Goal: Find contact information: Find contact information

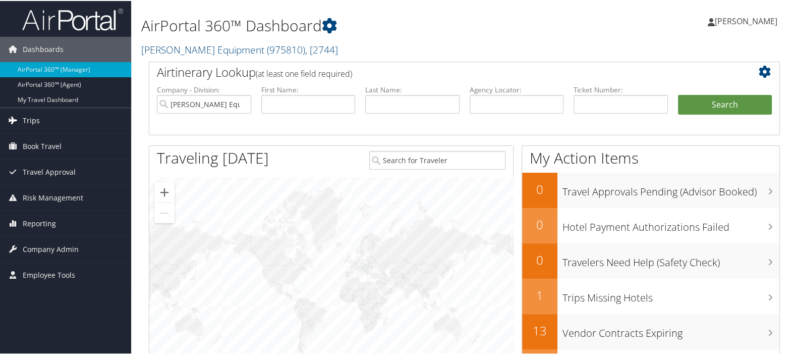
click at [60, 117] on link "Trips" at bounding box center [65, 119] width 131 height 25
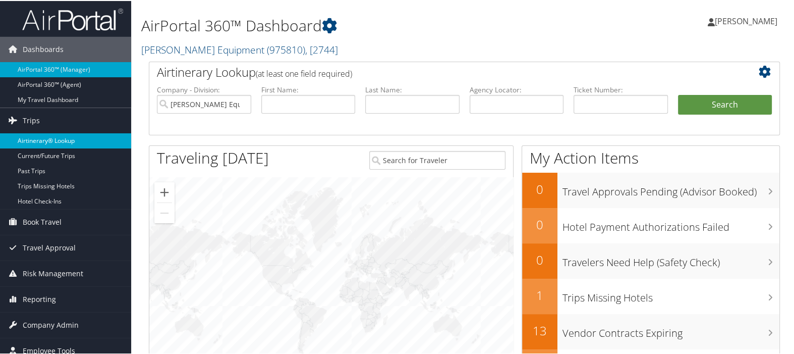
click at [60, 140] on link "Airtinerary® Lookup" at bounding box center [65, 139] width 131 height 15
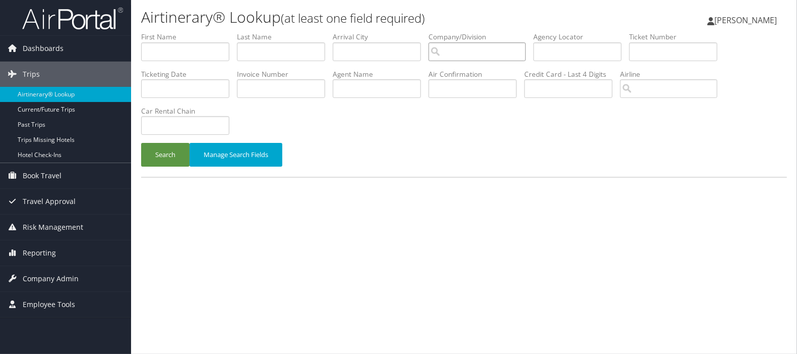
click at [470, 59] on input "search" at bounding box center [477, 51] width 97 height 19
click at [465, 68] on div "Woodgrain Inc. (301728)" at bounding box center [492, 71] width 111 height 10
type input "Woodgrain Inc."
click at [181, 51] on input "text" at bounding box center [185, 51] width 88 height 19
paste input "Byron, Selene"
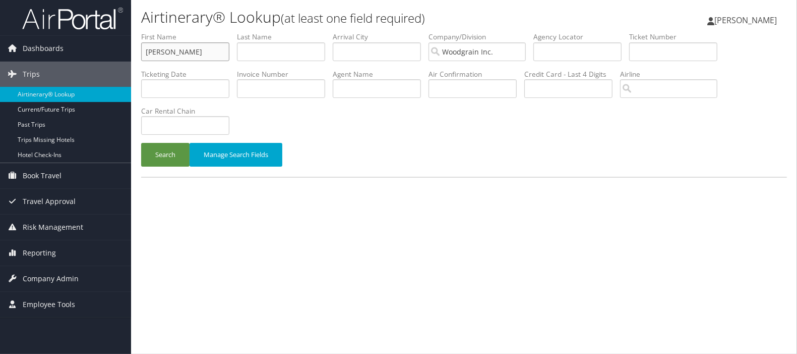
click at [156, 49] on input "Byron, Selene" at bounding box center [185, 51] width 88 height 19
type input ", Selene"
click at [270, 44] on input "text" at bounding box center [281, 51] width 88 height 19
paste input "Byron"
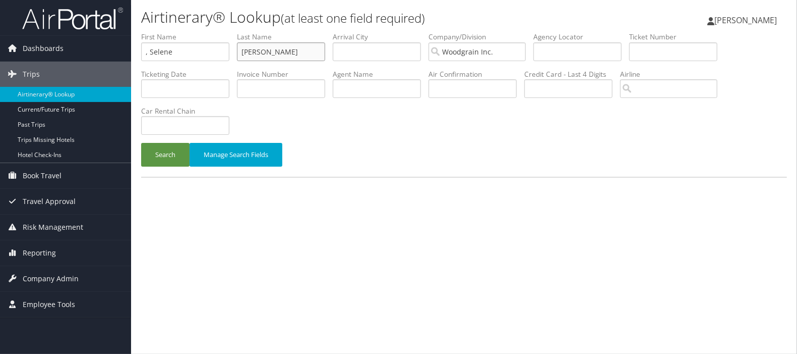
type input "Byron"
click at [148, 50] on input ", Selene" at bounding box center [185, 51] width 88 height 19
click at [148, 48] on input "Selene" at bounding box center [185, 51] width 88 height 19
type input "Selene"
click at [243, 46] on input "Byron" at bounding box center [281, 51] width 88 height 19
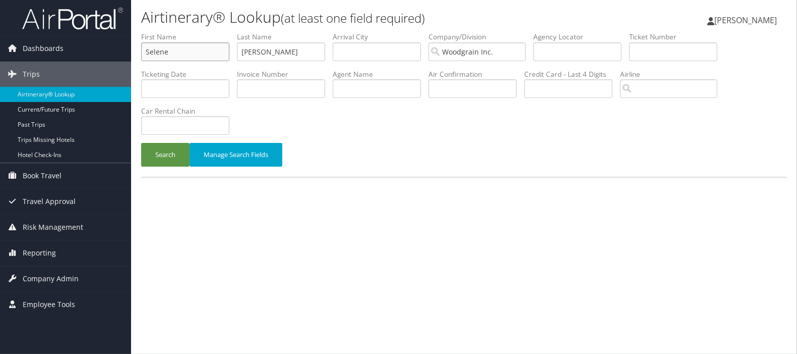
click at [213, 46] on input "Selene" at bounding box center [185, 51] width 88 height 19
click at [262, 48] on input "Byron" at bounding box center [281, 51] width 88 height 19
click at [161, 166] on button "Search" at bounding box center [165, 155] width 48 height 24
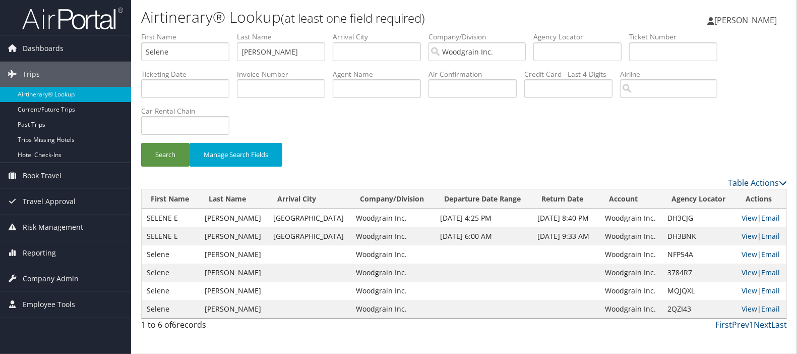
click at [678, 234] on td "DH3BNK" at bounding box center [700, 236] width 74 height 18
copy td "DH3BNK"
click at [575, 46] on input "text" at bounding box center [578, 51] width 88 height 19
paste input "DJPT6K"
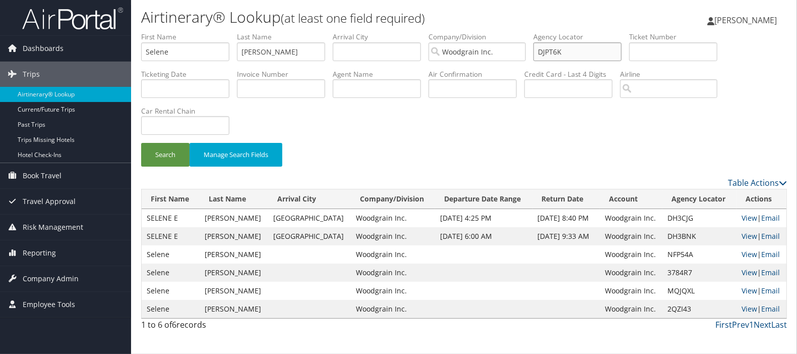
type input "DJPT6K"
click at [525, 53] on input "Woodgrain Inc." at bounding box center [477, 51] width 97 height 19
drag, startPoint x: 278, startPoint y: 53, endPoint x: 178, endPoint y: 67, distance: 101.3
click at [178, 32] on ul "First Name Selene Last Name Byron Departure City Arrival City Company/Division …" at bounding box center [464, 32] width 646 height 0
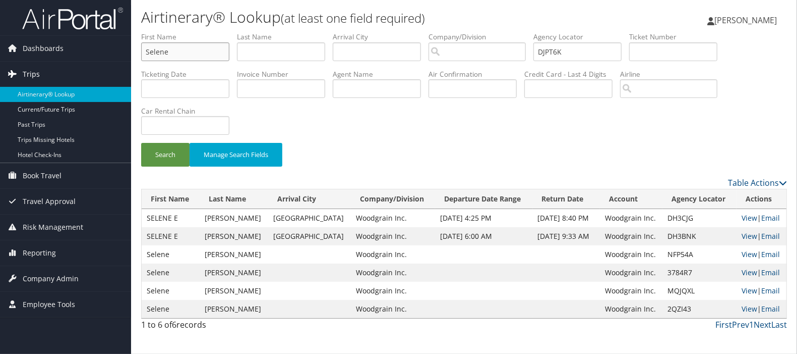
drag, startPoint x: 182, startPoint y: 53, endPoint x: 97, endPoint y: 64, distance: 85.9
click at [97, 64] on div "Dashboards AirPortal 360™ (Manager) AirPortal 360™ (Agent) My Travel Dashboard …" at bounding box center [398, 177] width 797 height 354
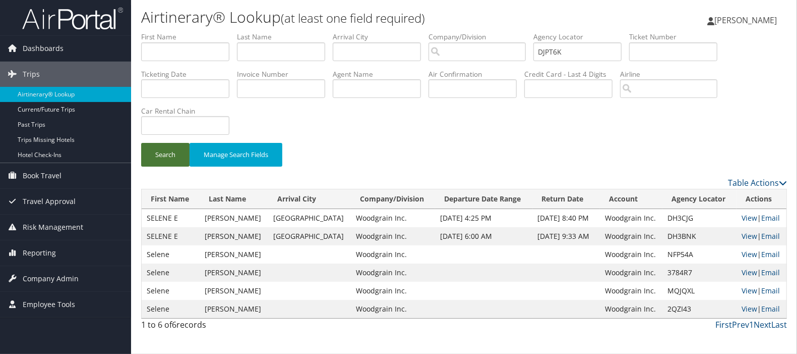
click at [173, 163] on button "Search" at bounding box center [165, 155] width 48 height 24
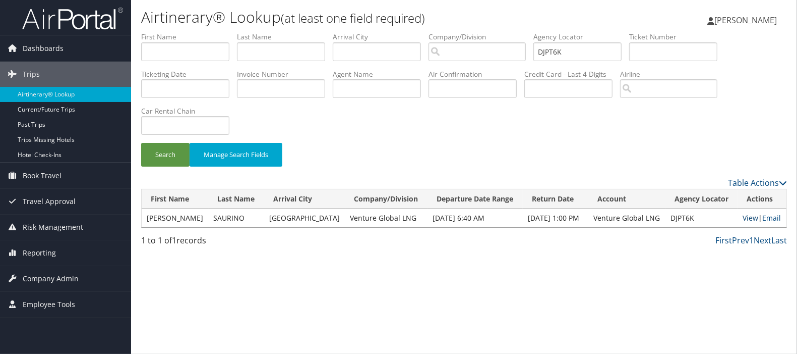
click at [743, 216] on link "View" at bounding box center [751, 218] width 16 height 10
click at [77, 274] on span "Company Admin" at bounding box center [51, 278] width 56 height 25
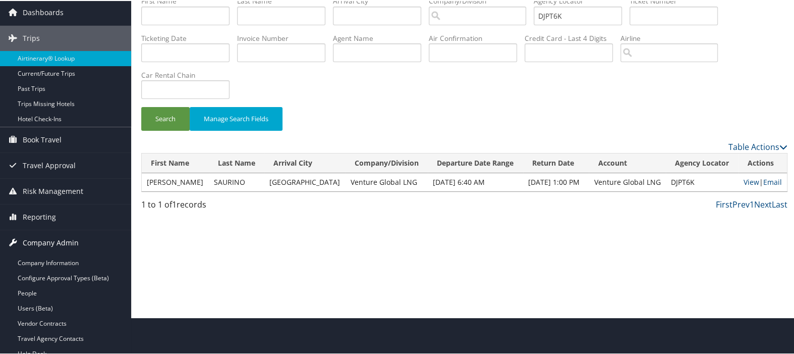
scroll to position [56, 0]
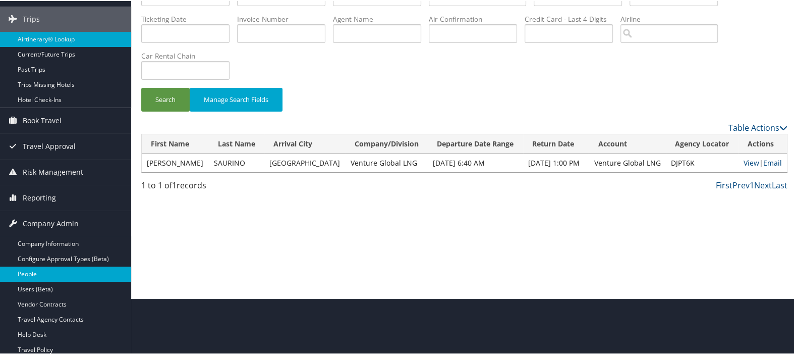
click at [66, 275] on link "People" at bounding box center [65, 272] width 131 height 15
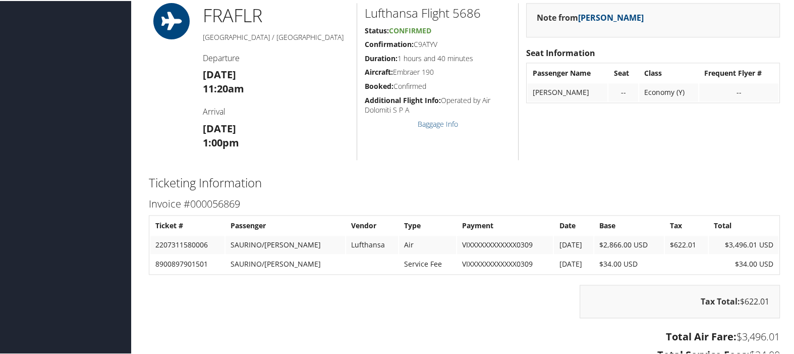
scroll to position [1177, 0]
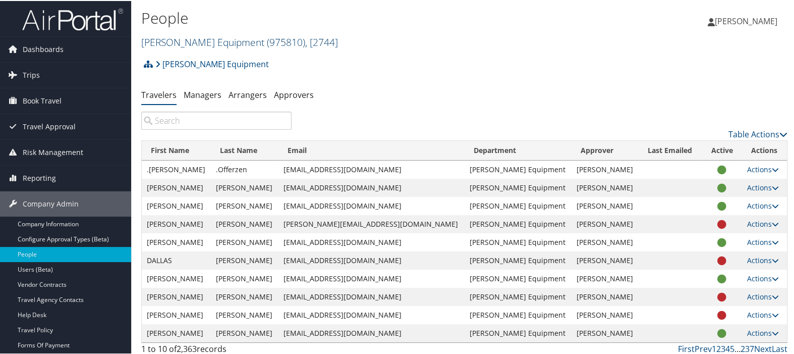
click at [213, 42] on link "Wagner Equipment ( 975810 ) , [ 2744 ]" at bounding box center [239, 41] width 197 height 14
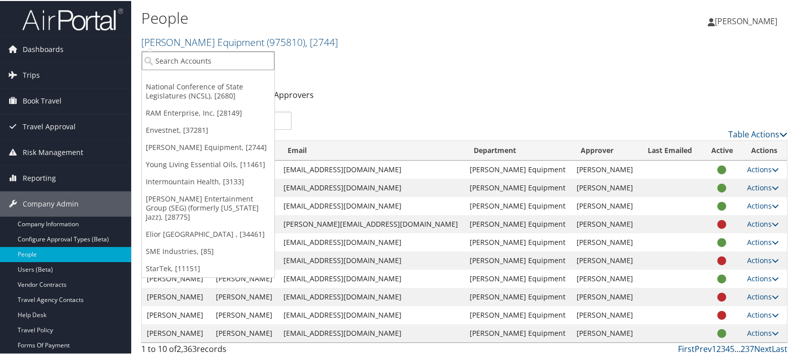
click at [208, 55] on input "search" at bounding box center [208, 59] width 133 height 19
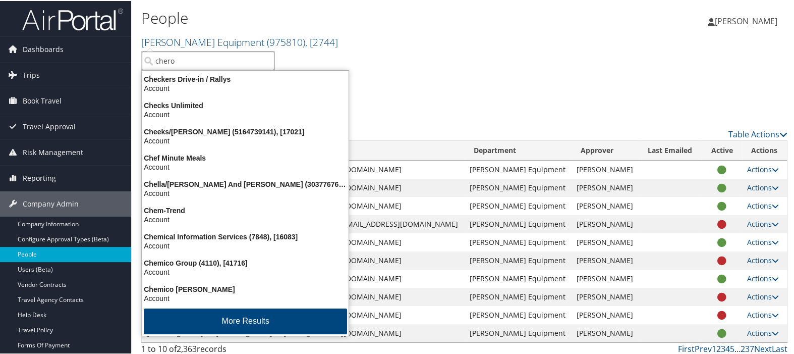
type input "cherok"
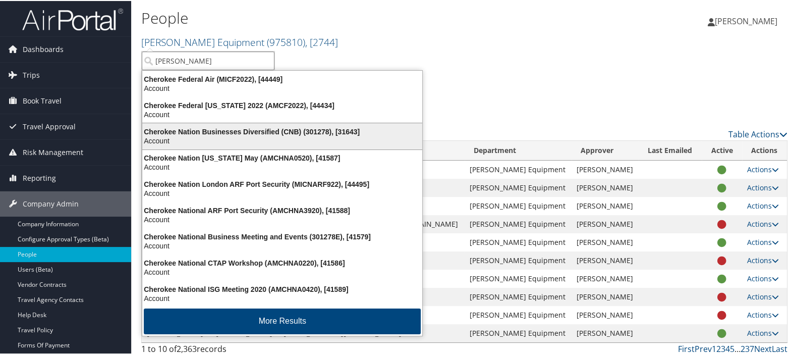
click at [240, 127] on div "Cherokee Nation Businesses Diversified (CNB) (301278), [31643]" at bounding box center [282, 130] width 292 height 9
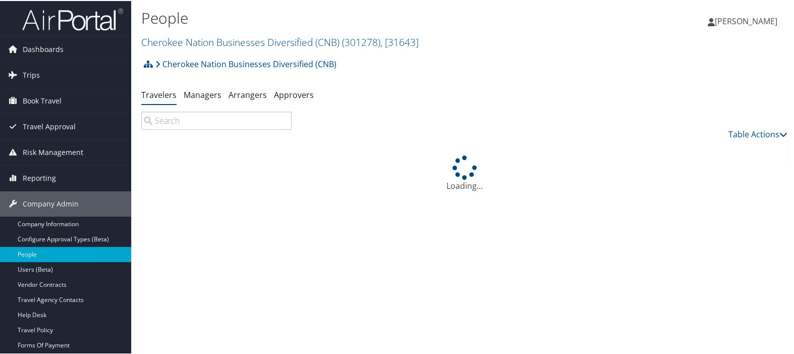
click at [215, 117] on input "search" at bounding box center [216, 119] width 150 height 18
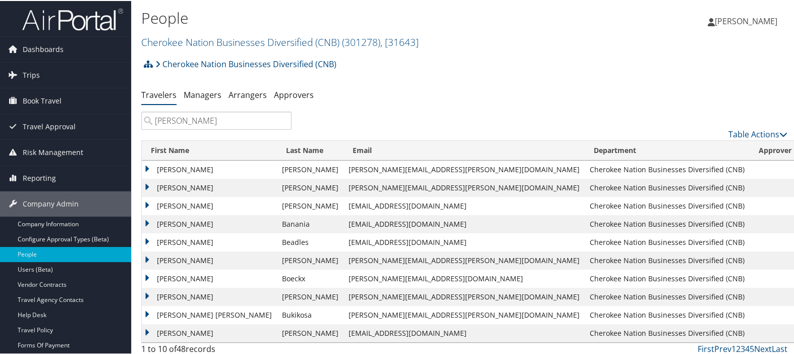
type input "joe"
click at [277, 278] on td "Boeckx" at bounding box center [310, 277] width 67 height 18
copy td "Boeckx"
click at [76, 218] on link "Company Information" at bounding box center [65, 222] width 131 height 15
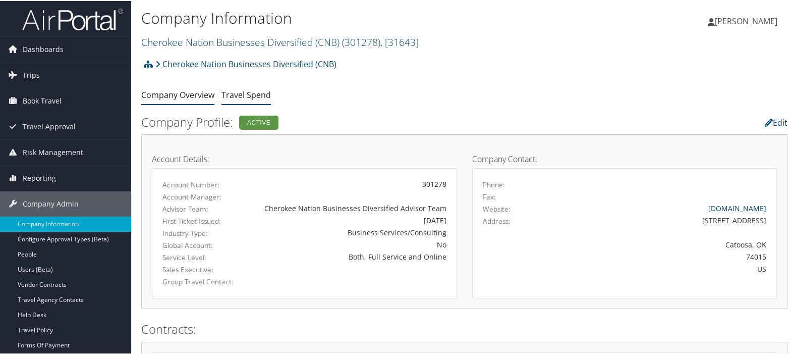
click at [247, 90] on link "Travel Spend" at bounding box center [245, 93] width 49 height 11
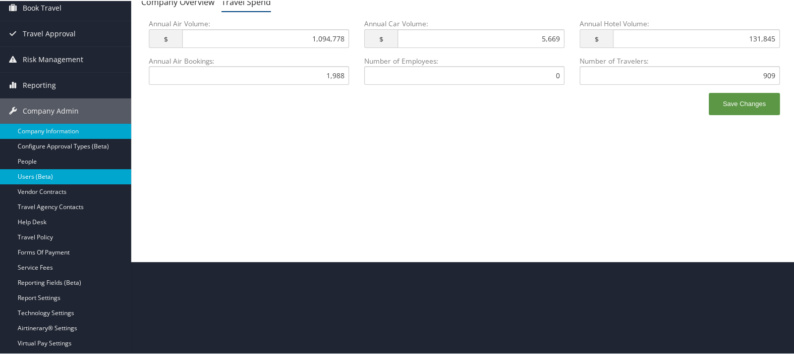
scroll to position [112, 0]
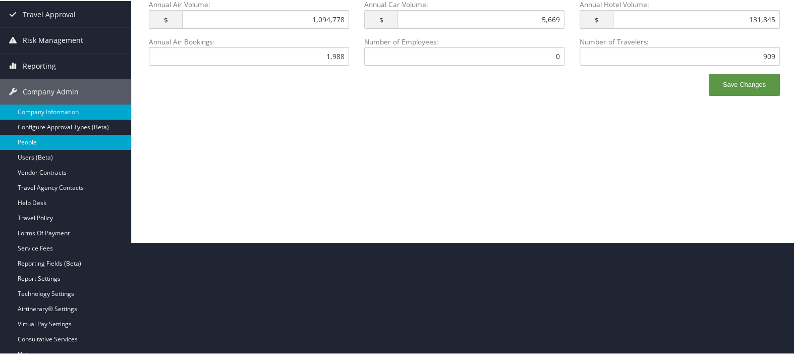
click at [65, 144] on link "People" at bounding box center [65, 141] width 131 height 15
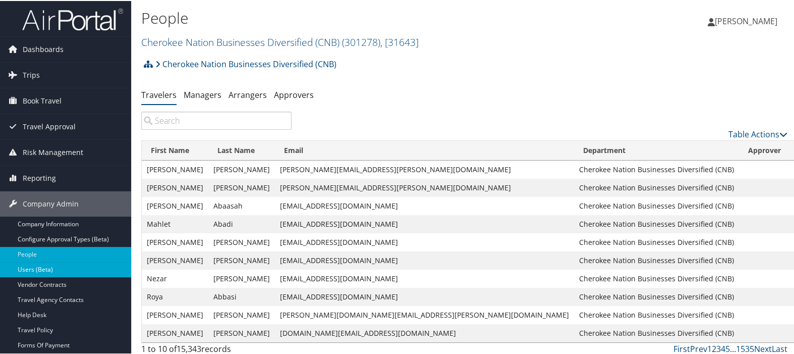
click at [60, 269] on link "Users (Beta)" at bounding box center [65, 268] width 131 height 15
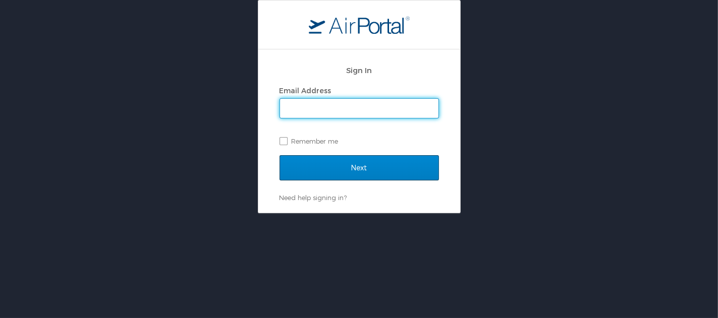
type input "karina.alvarado@cbtravel.com"
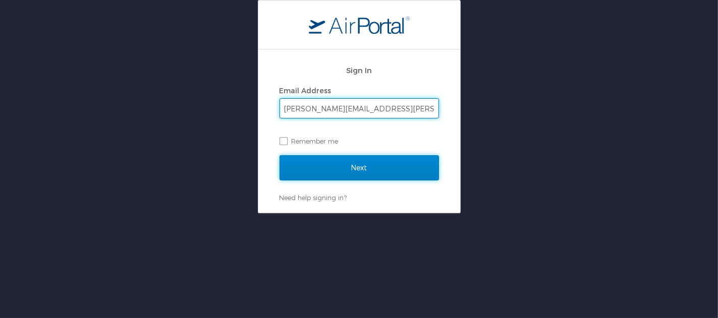
click at [369, 175] on input "Next" at bounding box center [358, 167] width 159 height 25
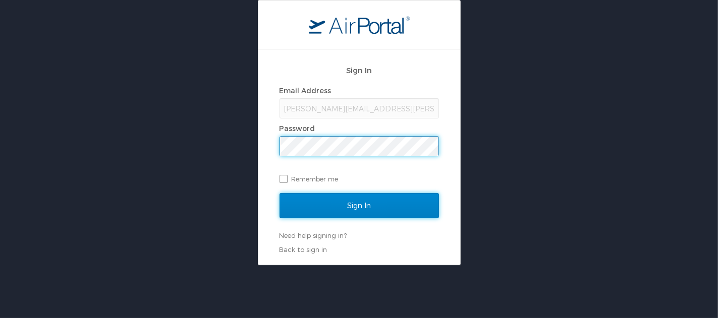
click at [345, 207] on input "Sign In" at bounding box center [358, 205] width 159 height 25
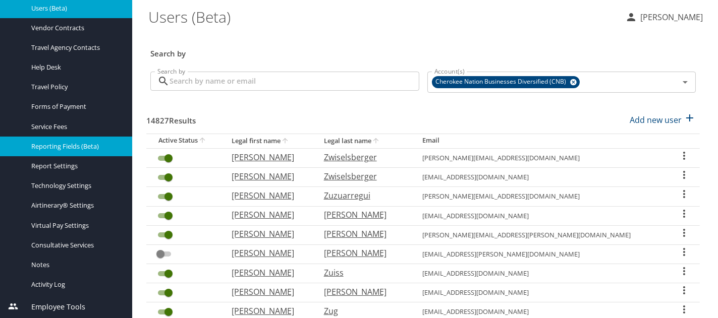
scroll to position [281, 0]
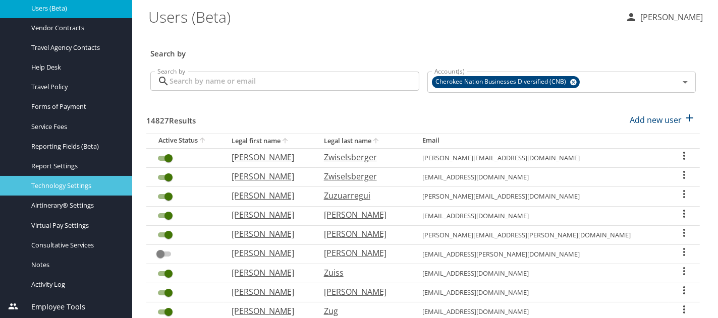
click at [71, 187] on span "Technology Settings" at bounding box center [75, 186] width 89 height 10
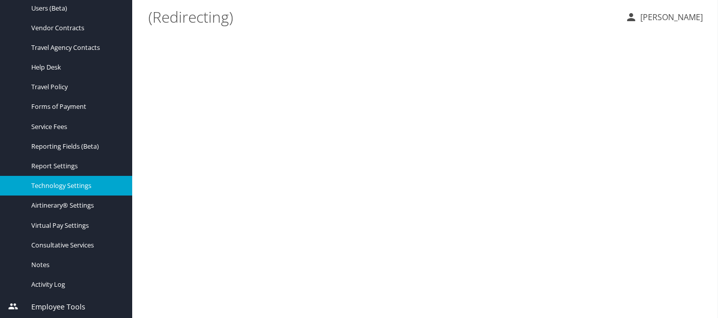
scroll to position [35, 0]
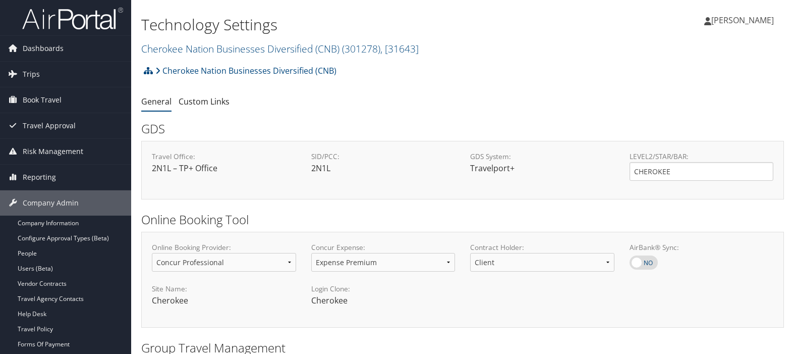
select select "4"
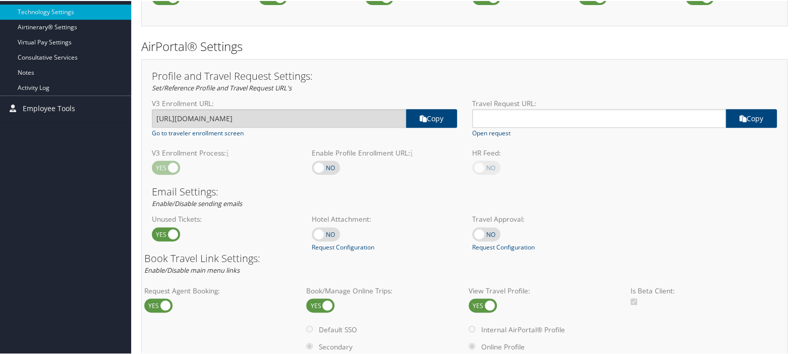
scroll to position [139, 0]
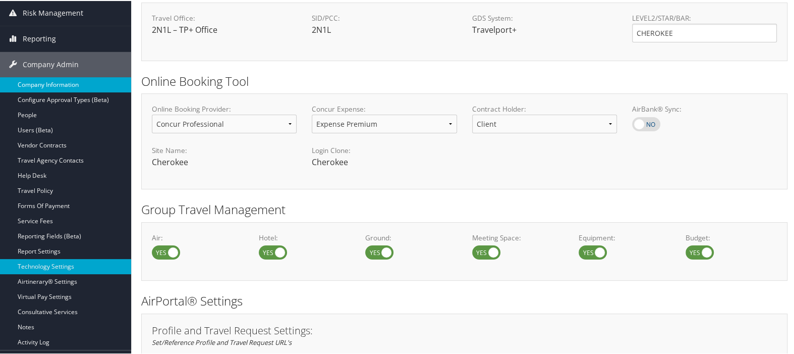
click at [55, 83] on link "Company Information" at bounding box center [65, 83] width 131 height 15
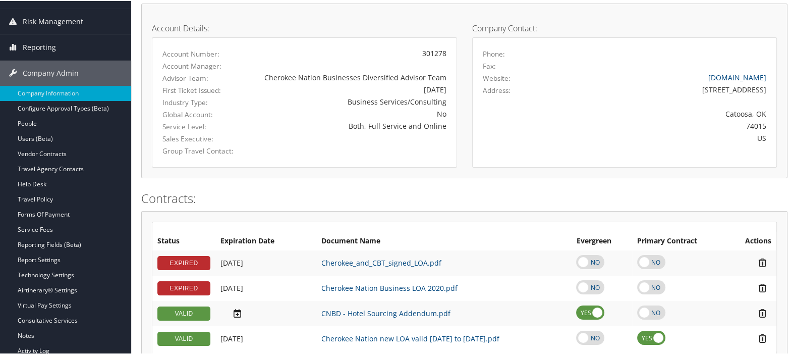
scroll to position [112, 0]
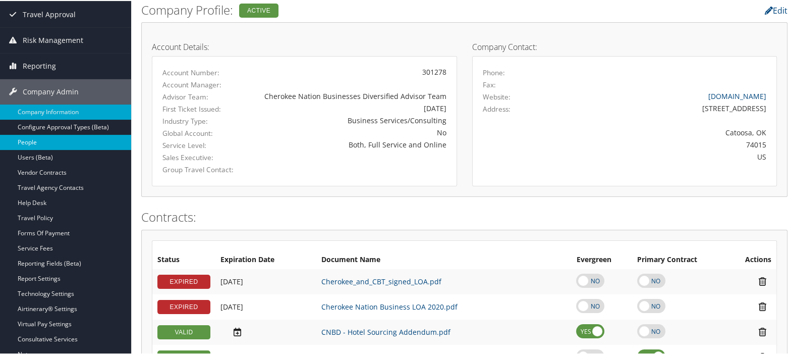
click at [40, 134] on link "People" at bounding box center [65, 141] width 131 height 15
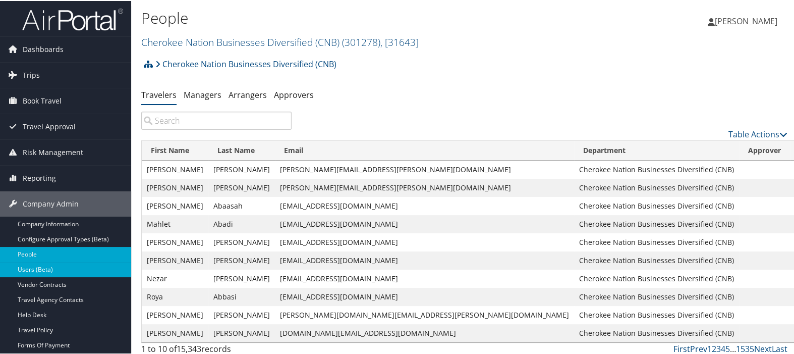
click at [51, 267] on link "Users (Beta)" at bounding box center [65, 268] width 131 height 15
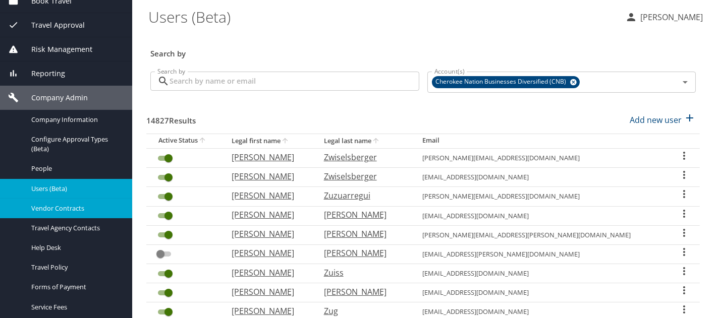
scroll to position [151, 0]
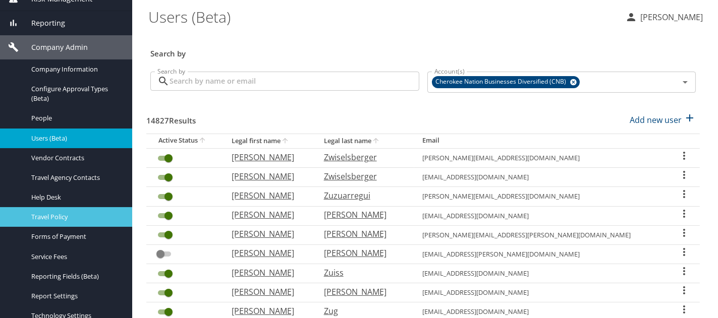
click at [78, 217] on span "Travel Policy" at bounding box center [75, 217] width 89 height 10
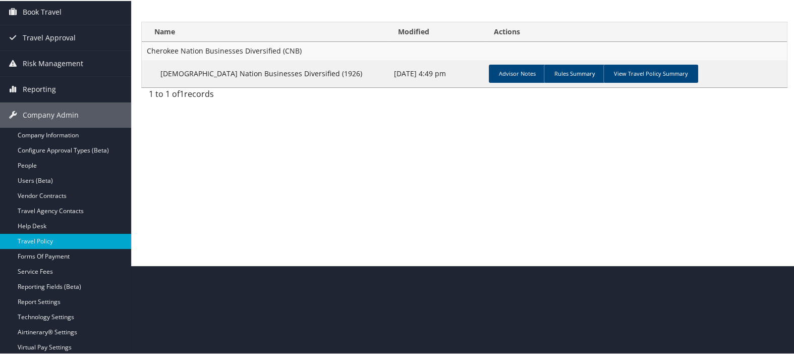
scroll to position [112, 0]
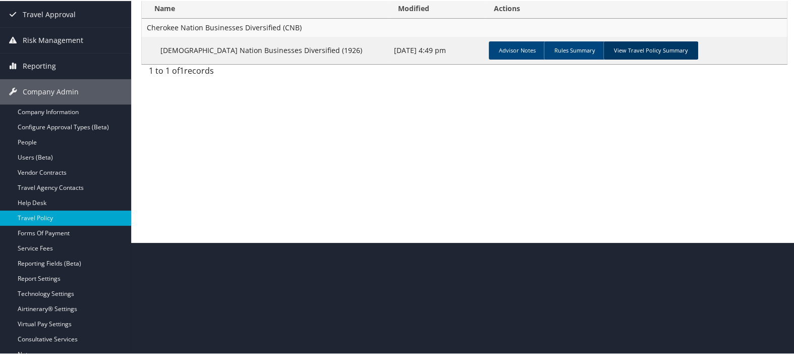
click at [653, 44] on link "View Travel Policy Summary" at bounding box center [650, 49] width 95 height 18
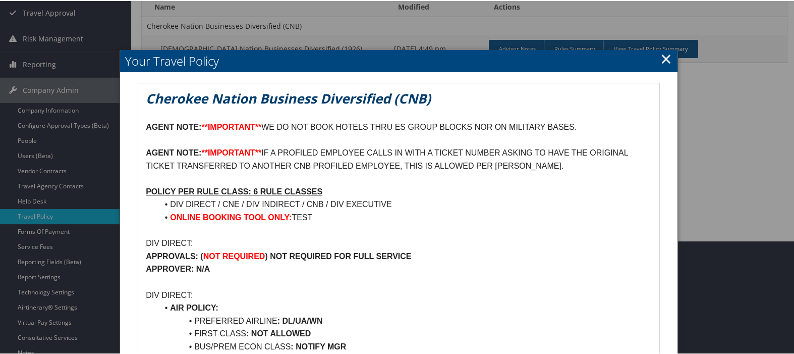
scroll to position [0, 0]
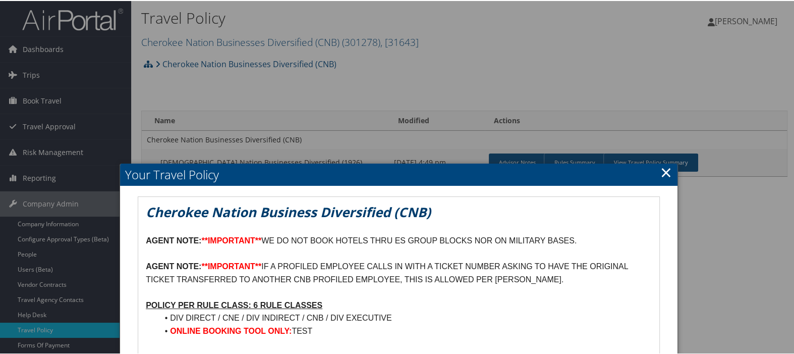
click at [661, 171] on link "×" at bounding box center [666, 171] width 12 height 20
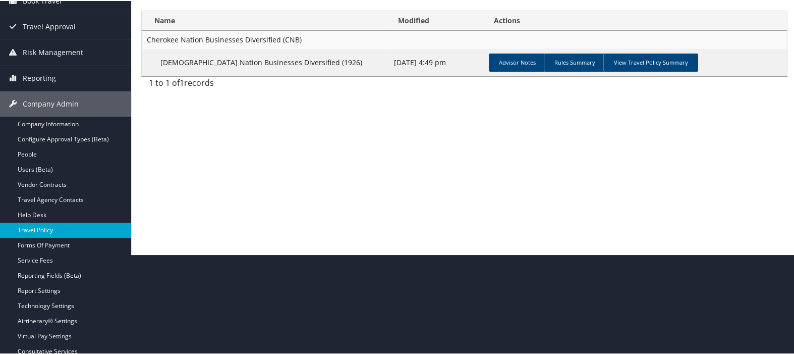
scroll to position [112, 0]
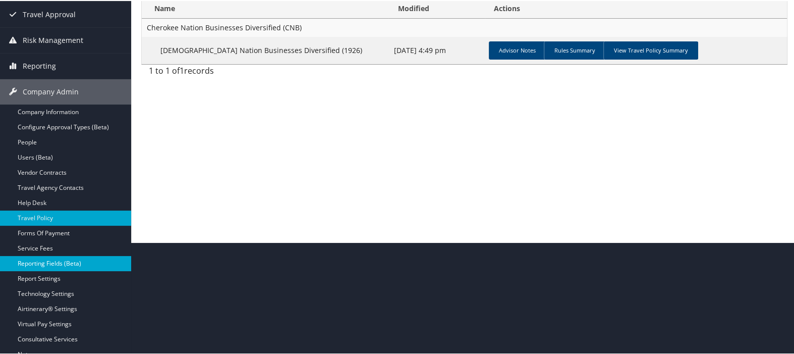
click at [70, 258] on link "Reporting Fields (Beta)" at bounding box center [65, 262] width 131 height 15
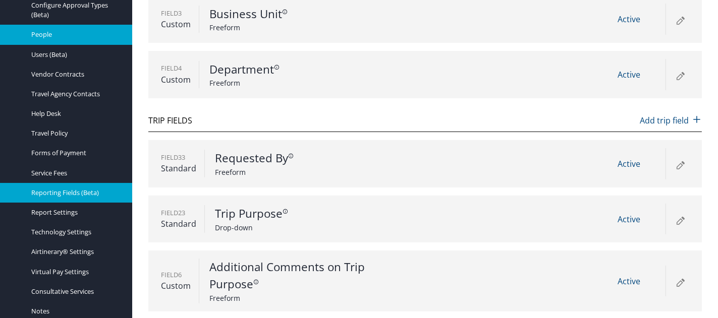
scroll to position [252, 0]
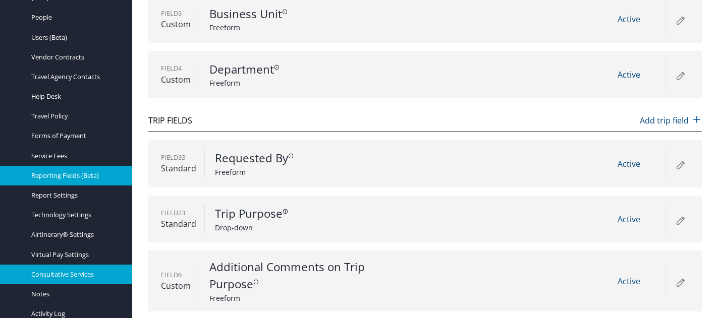
click at [99, 271] on span "Consultative Services" at bounding box center [75, 275] width 89 height 10
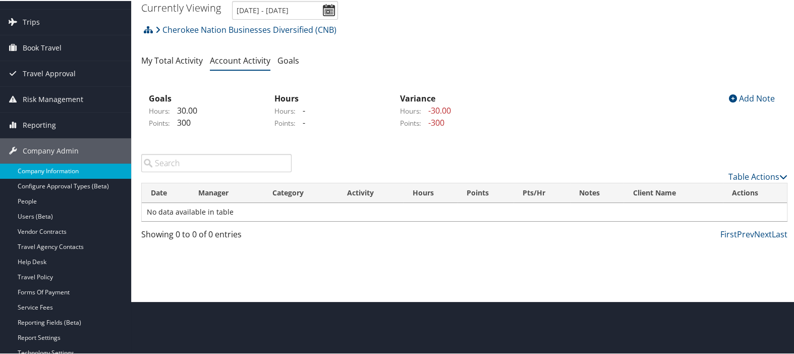
scroll to position [112, 0]
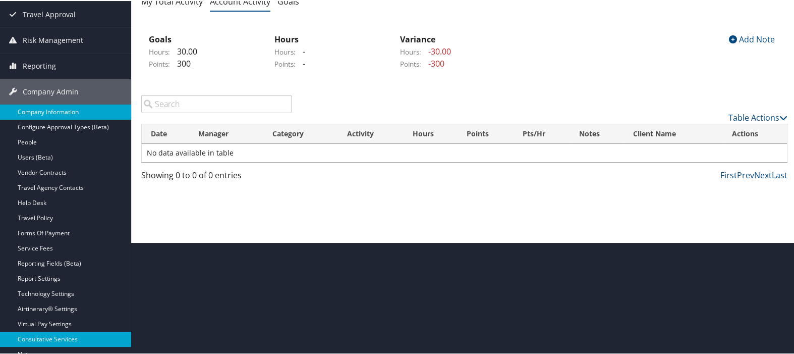
click at [53, 109] on link "Company Information" at bounding box center [65, 110] width 131 height 15
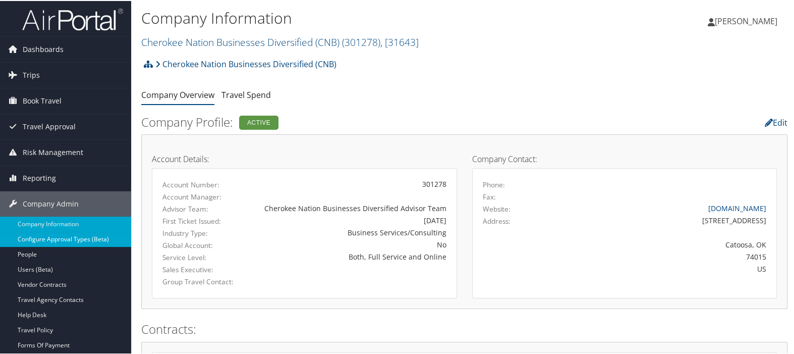
click at [49, 243] on link "Configure Approval Types (Beta)" at bounding box center [65, 237] width 131 height 15
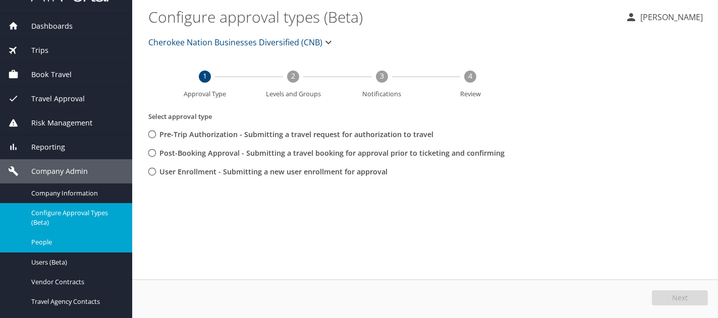
scroll to position [50, 0]
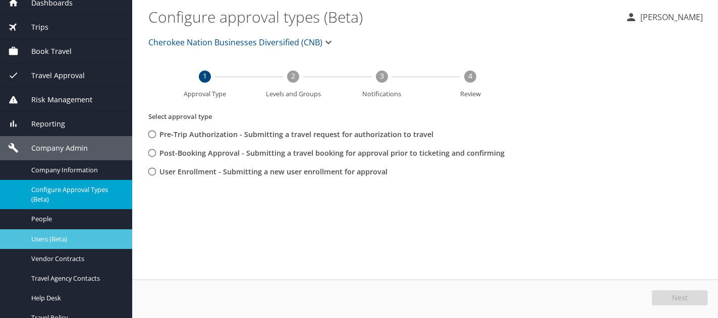
click at [46, 243] on span "Users (Beta)" at bounding box center [75, 240] width 89 height 10
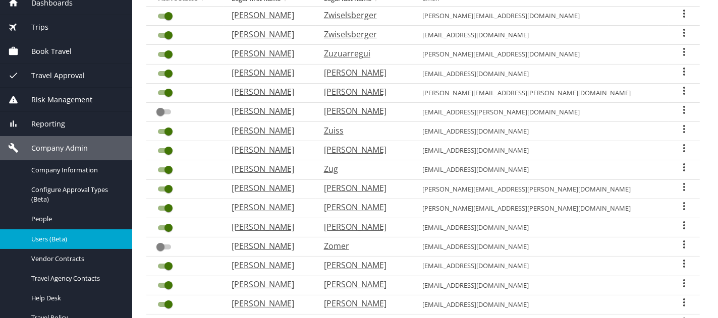
scroll to position [151, 0]
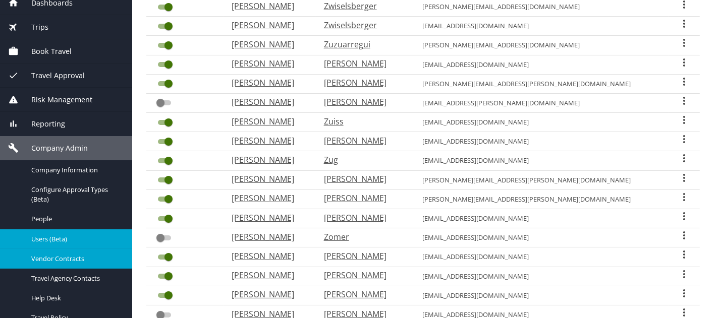
click at [56, 260] on span "Vendor Contracts" at bounding box center [75, 259] width 89 height 10
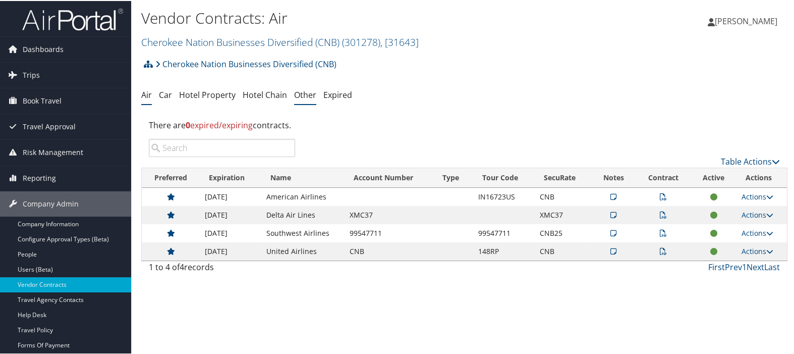
click at [301, 95] on link "Other" at bounding box center [305, 93] width 22 height 11
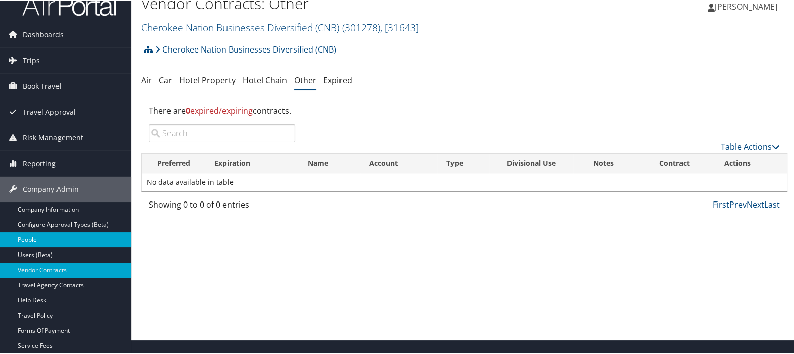
scroll to position [56, 0]
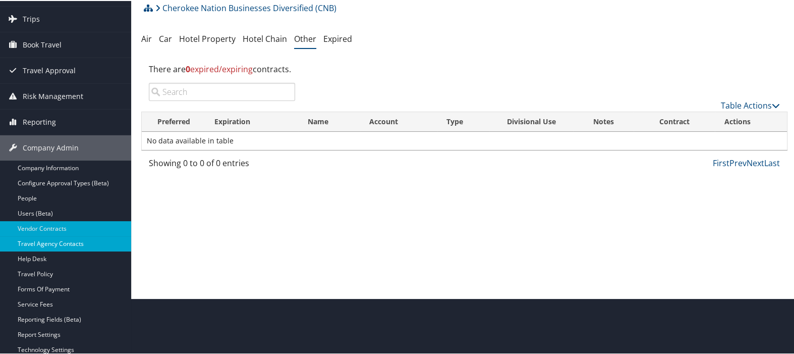
click at [59, 244] on link "Travel Agency Contacts" at bounding box center [65, 242] width 131 height 15
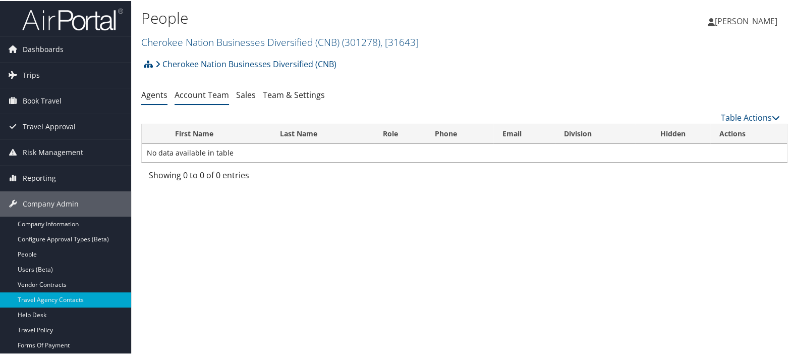
click at [204, 95] on link "Account Team" at bounding box center [201, 93] width 54 height 11
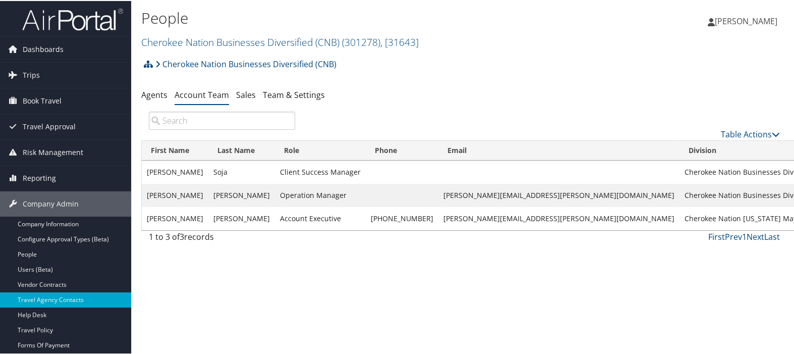
click at [438, 195] on td "[PERSON_NAME][EMAIL_ADDRESS][PERSON_NAME][DOMAIN_NAME]" at bounding box center [558, 194] width 241 height 23
drag, startPoint x: 417, startPoint y: 194, endPoint x: 495, endPoint y: 194, distance: 77.7
click at [495, 194] on td "[PERSON_NAME][EMAIL_ADDRESS][PERSON_NAME][DOMAIN_NAME]" at bounding box center [558, 194] width 241 height 23
copy td "[PERSON_NAME][EMAIL_ADDRESS][PERSON_NAME][DOMAIN_NAME]"
drag, startPoint x: 420, startPoint y: 215, endPoint x: 495, endPoint y: 219, distance: 74.7
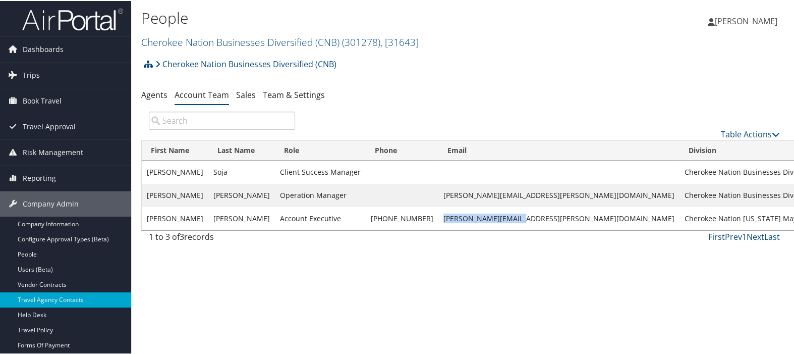
click at [495, 219] on td "[PERSON_NAME][EMAIL_ADDRESS][PERSON_NAME][DOMAIN_NAME]" at bounding box center [558, 217] width 241 height 23
copy td "[PERSON_NAME][EMAIL_ADDRESS][PERSON_NAME][DOMAIN_NAME]"
